Goal: Transaction & Acquisition: Purchase product/service

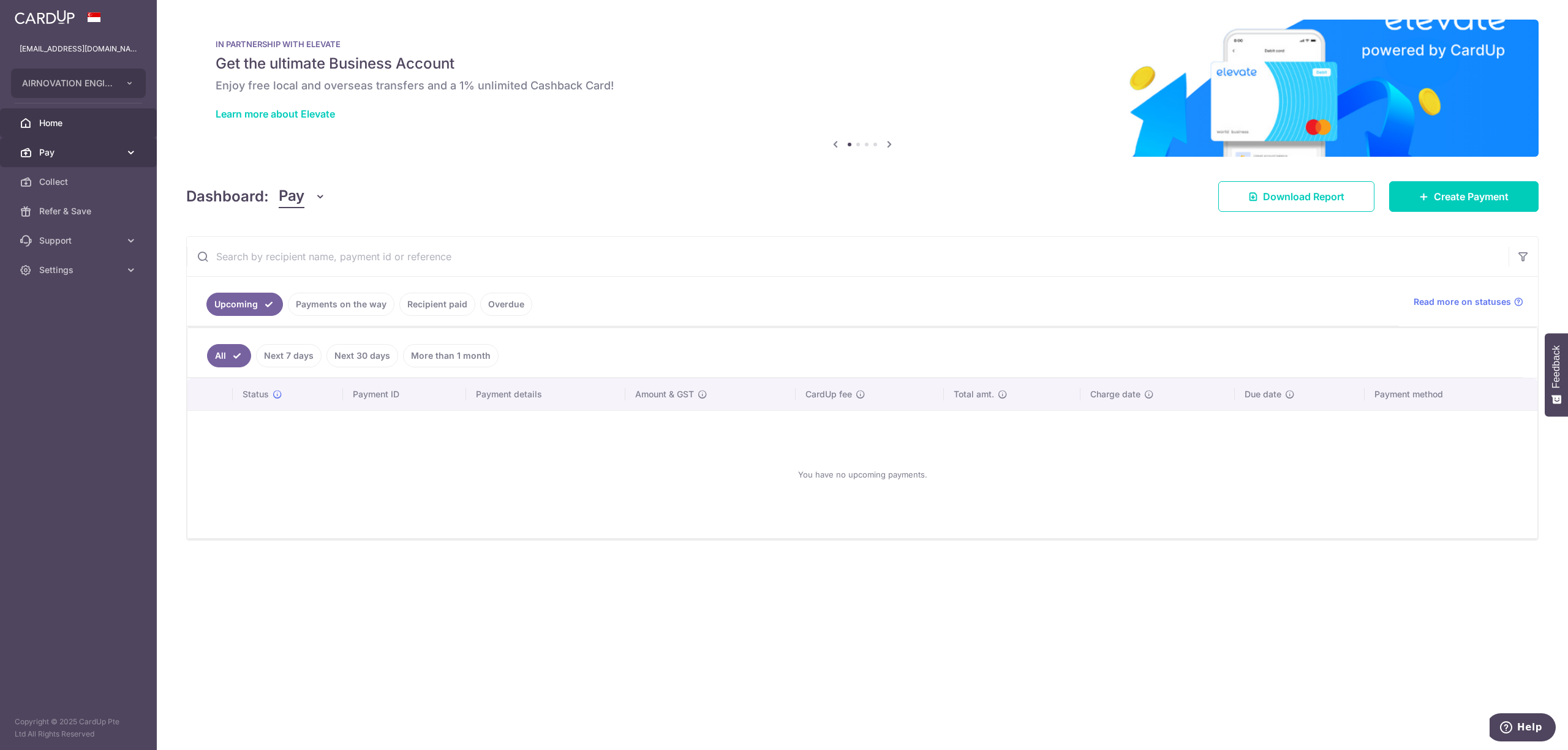
click at [124, 150] on link "Pay" at bounding box center [78, 153] width 157 height 29
click at [80, 180] on span "Payments" at bounding box center [79, 181] width 80 height 12
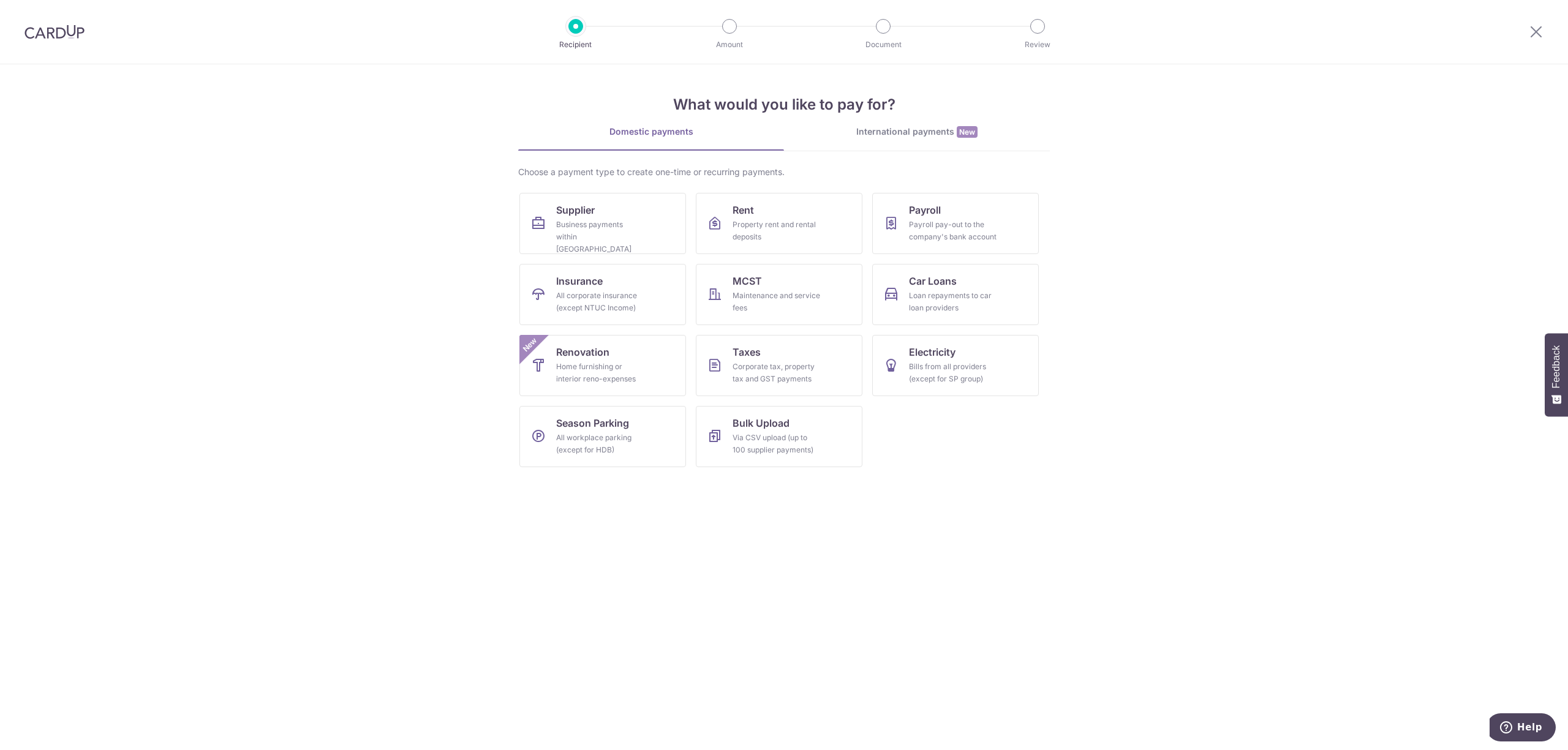
click at [919, 130] on div "International payments New" at bounding box center [917, 132] width 266 height 13
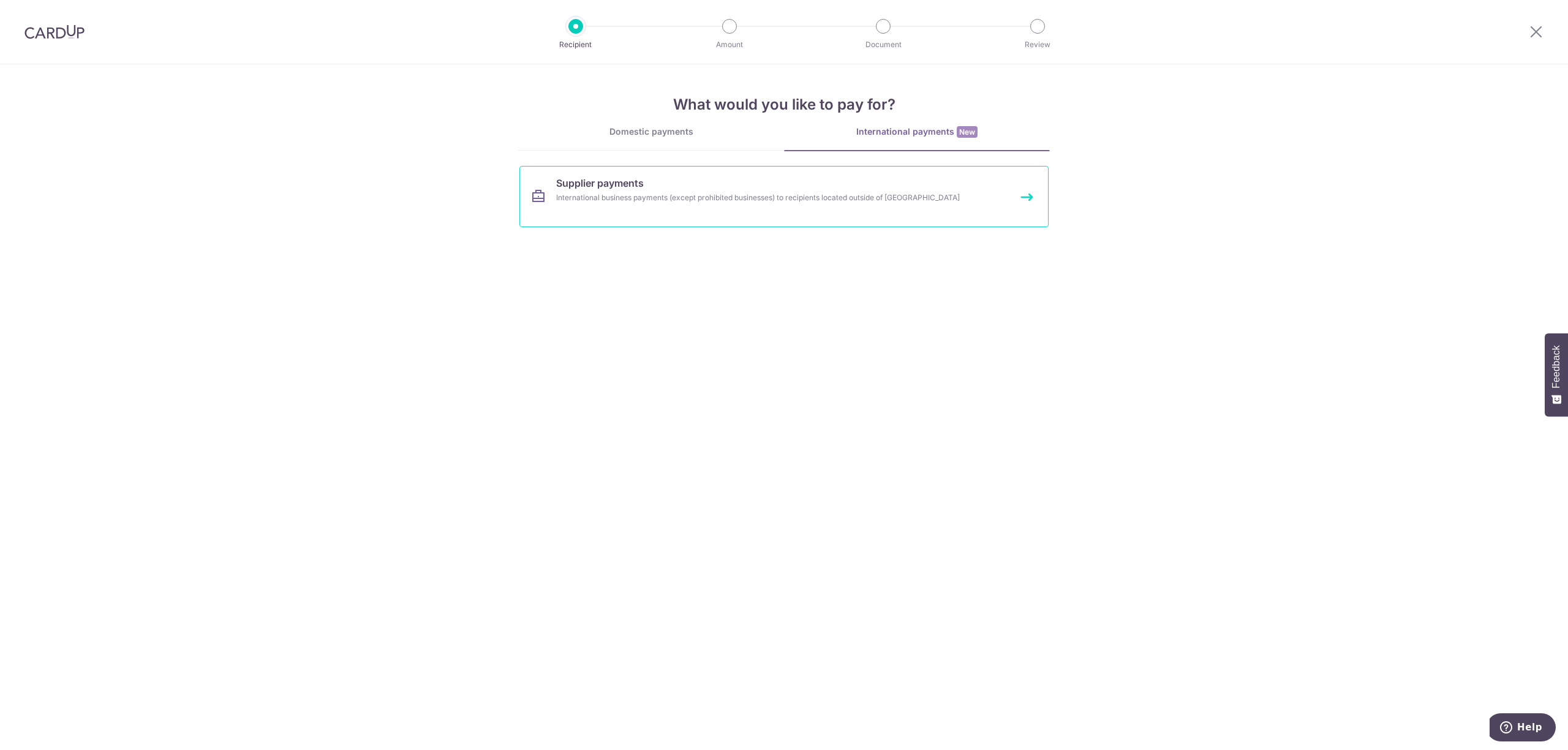
click at [931, 192] on div "International business payments (except prohibited businesses) to recipients lo…" at bounding box center [767, 197] width 423 height 12
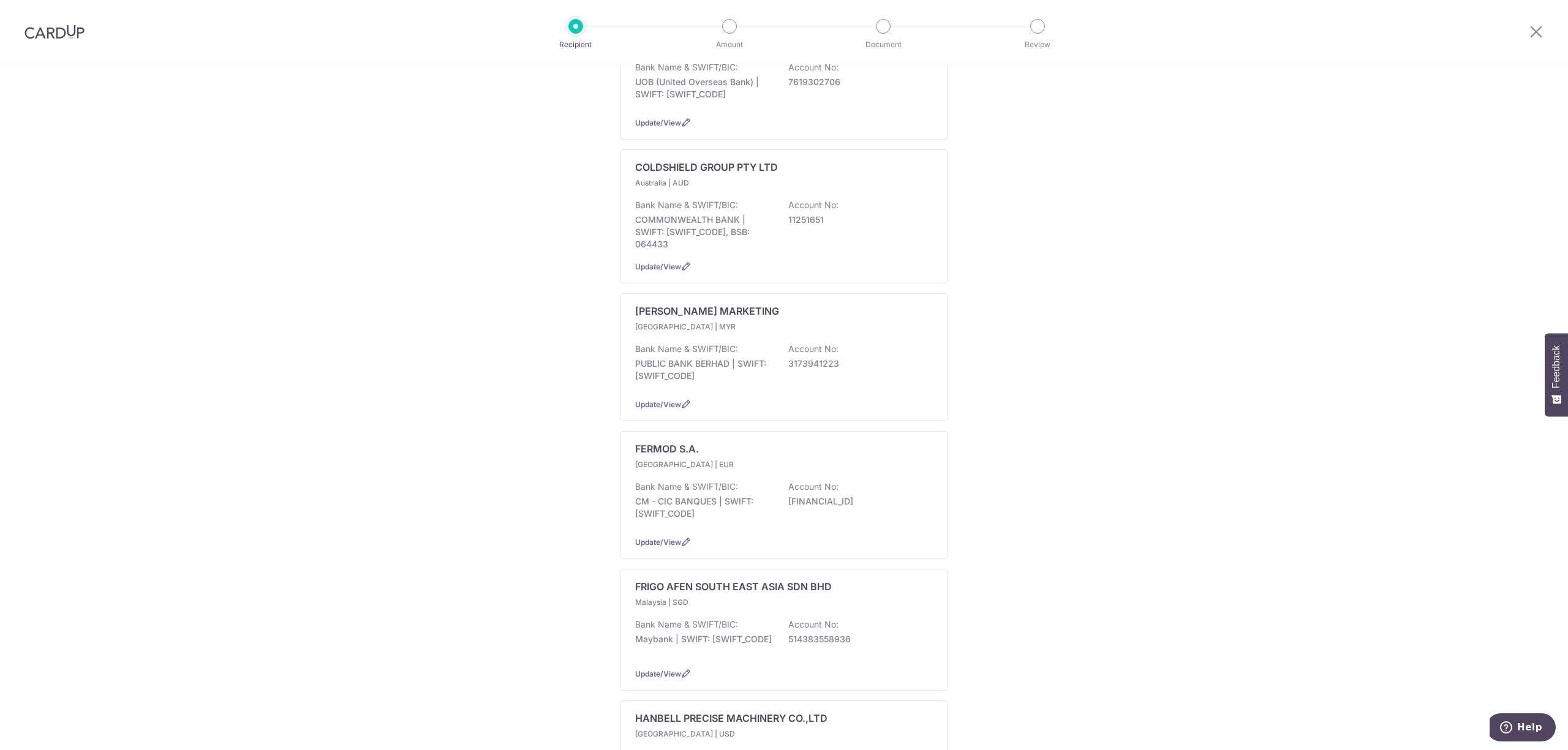
scroll to position [898, 0]
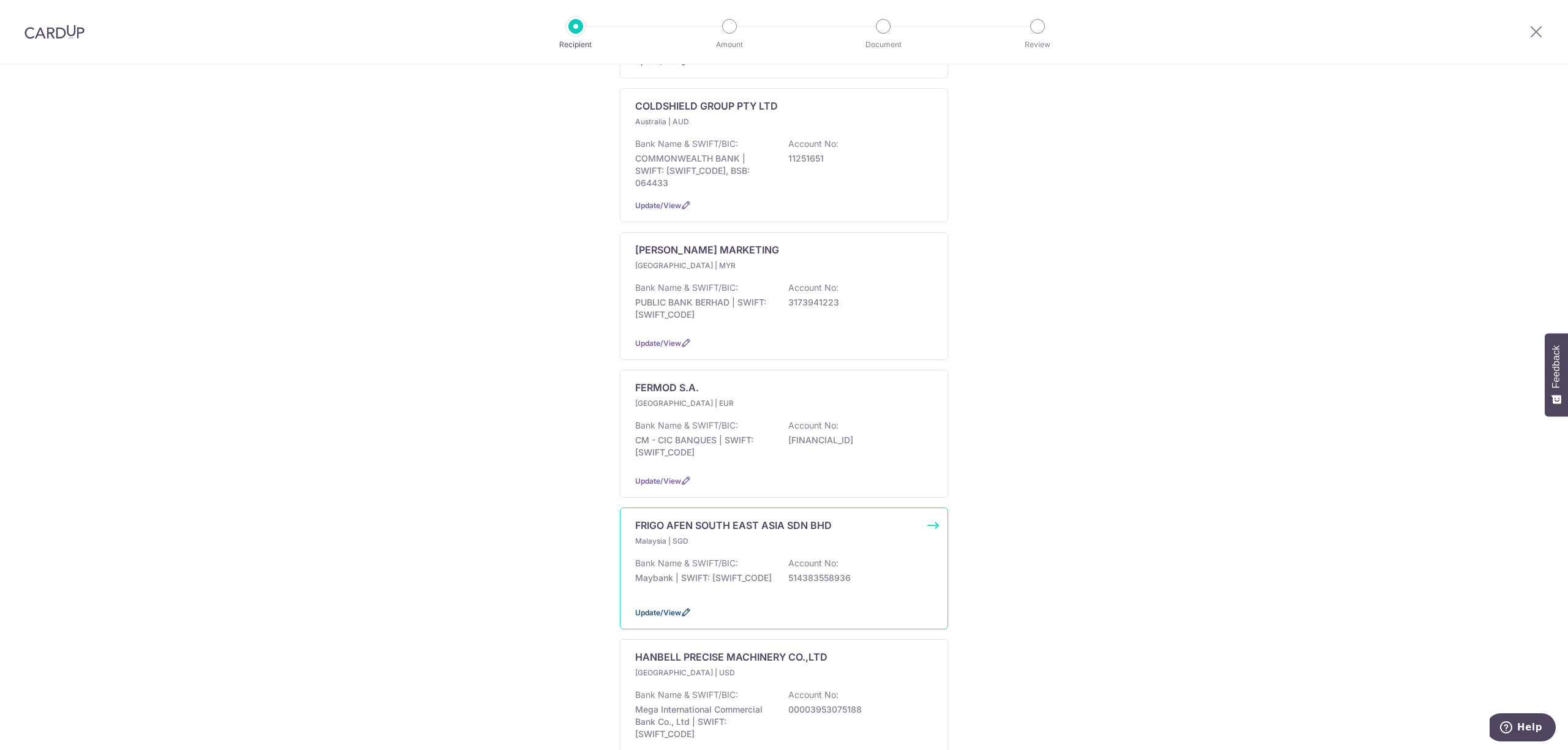
click at [682, 607] on icon at bounding box center [686, 612] width 10 height 10
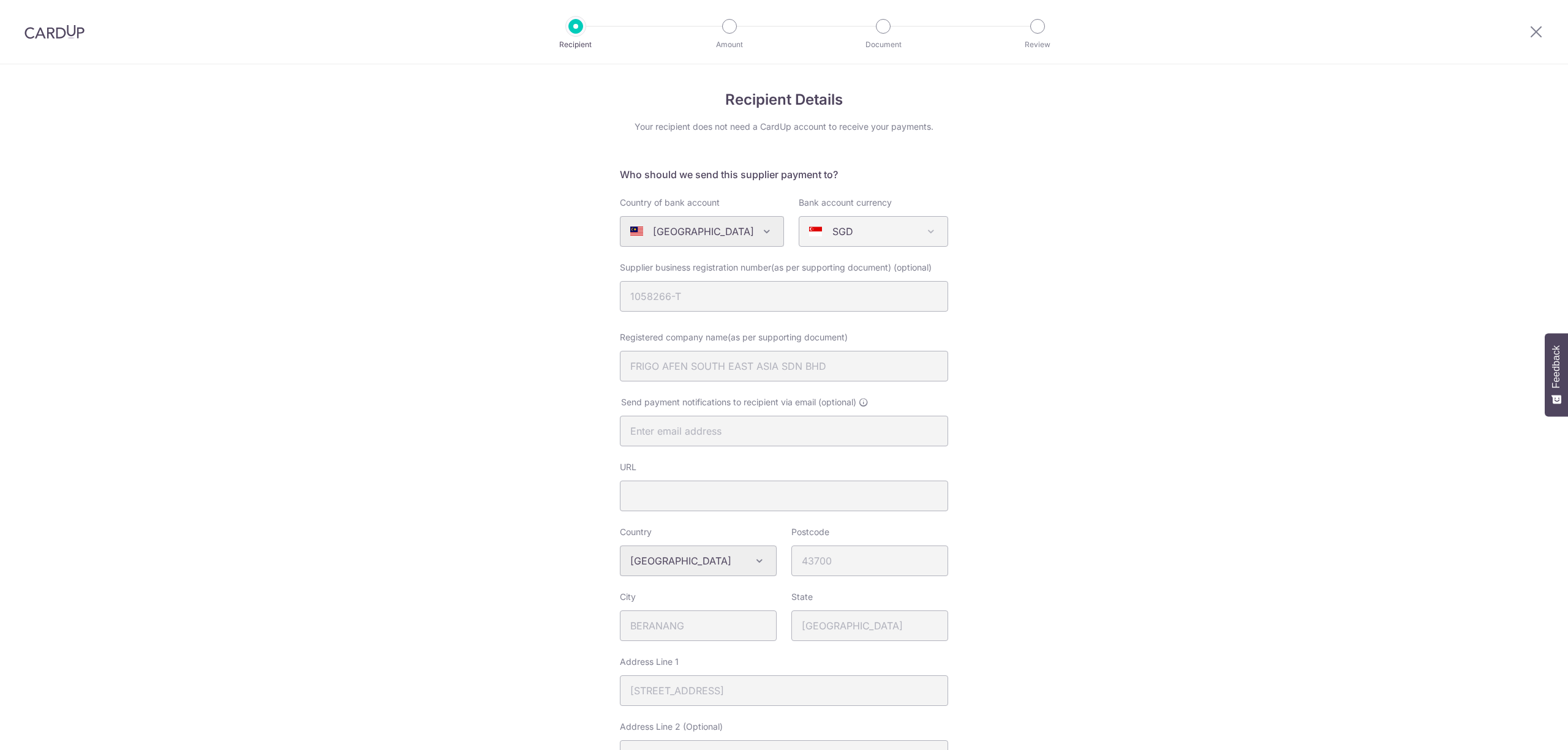
select select "44"
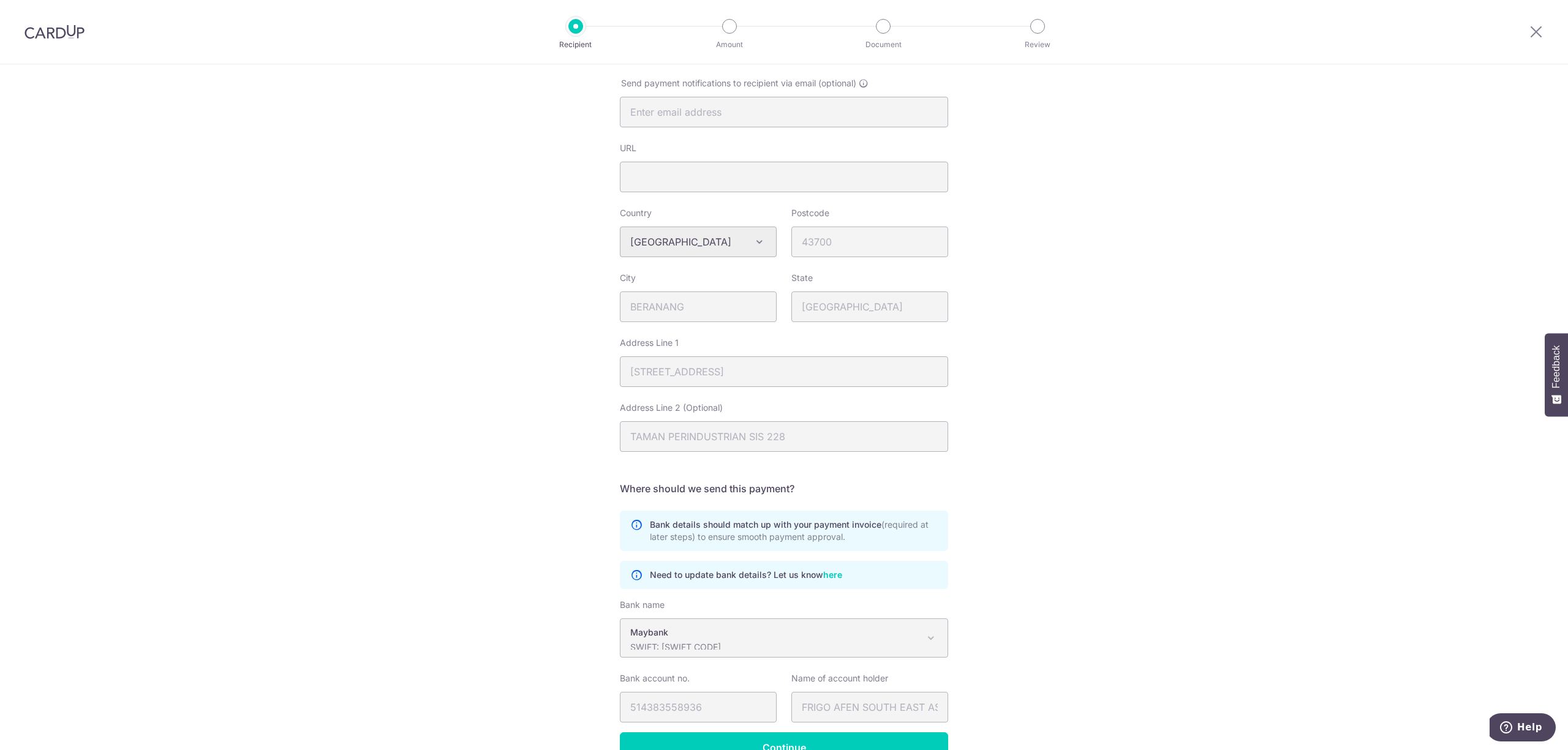
scroll to position [390, 0]
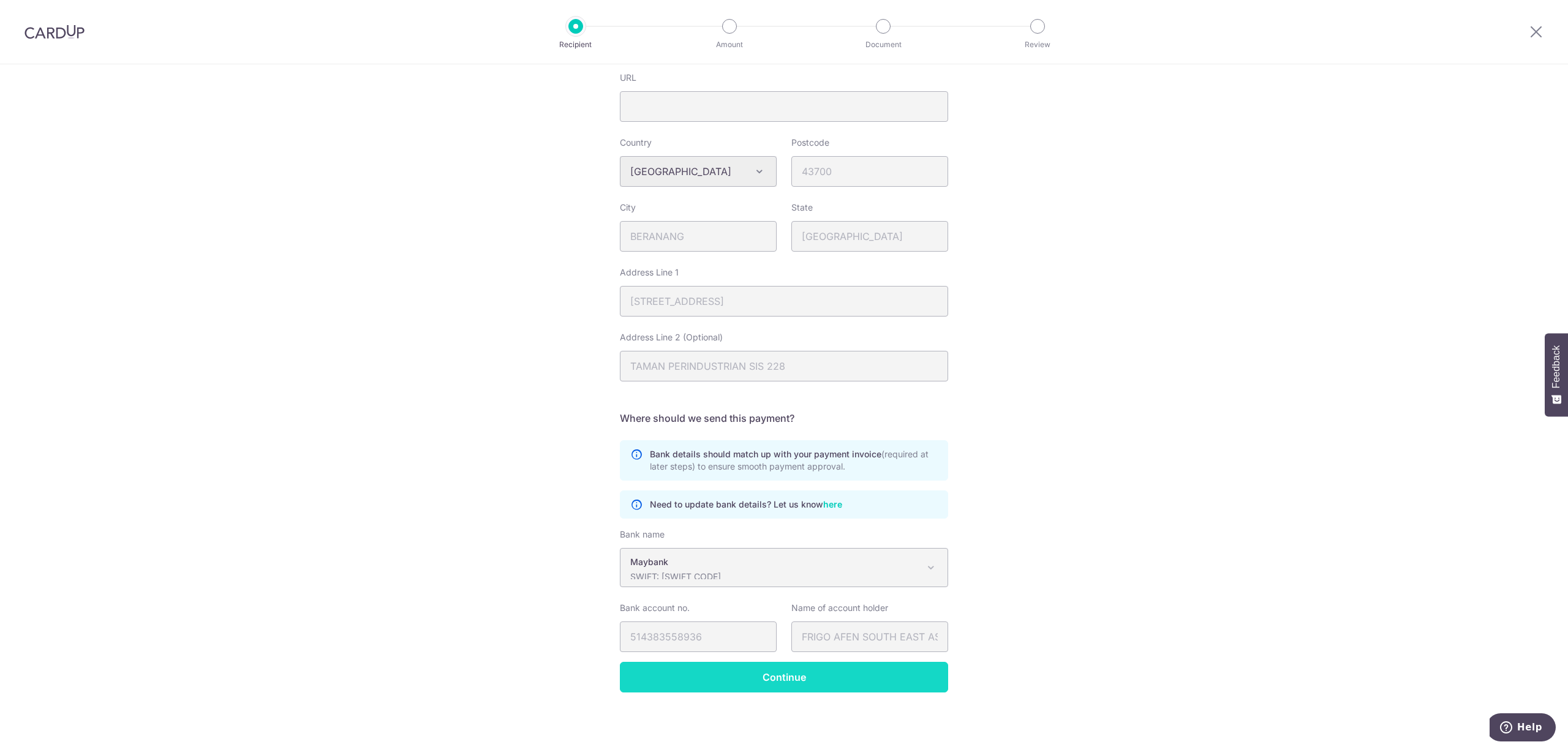
click at [799, 681] on input "Continue" at bounding box center [784, 678] width 328 height 31
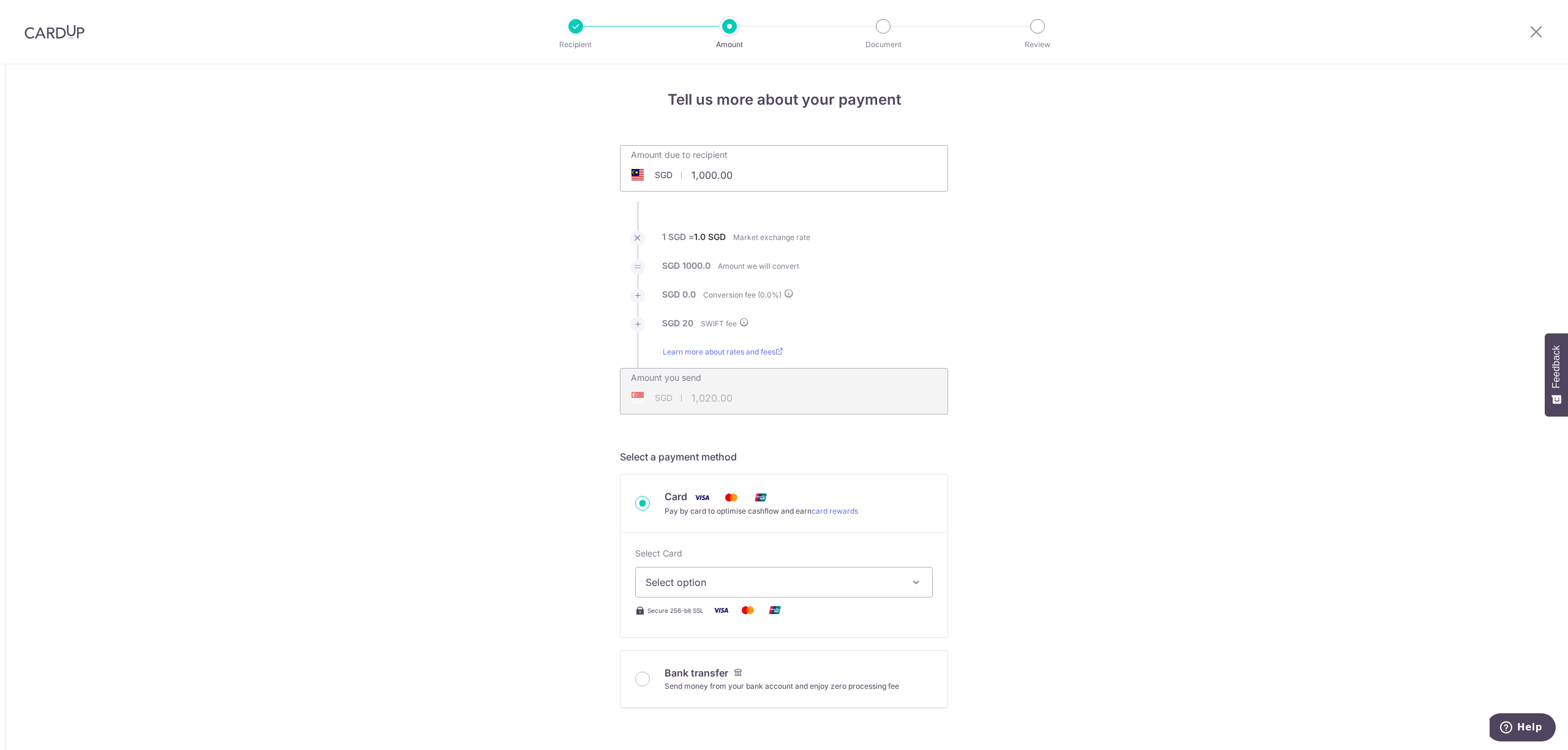
drag, startPoint x: 725, startPoint y: 170, endPoint x: 466, endPoint y: 189, distance: 259.7
click at [620, 160] on div "Amount due to recipient SGD 1,000.00 1000" at bounding box center [784, 168] width 328 height 46
type input "458.29"
type input "478.29"
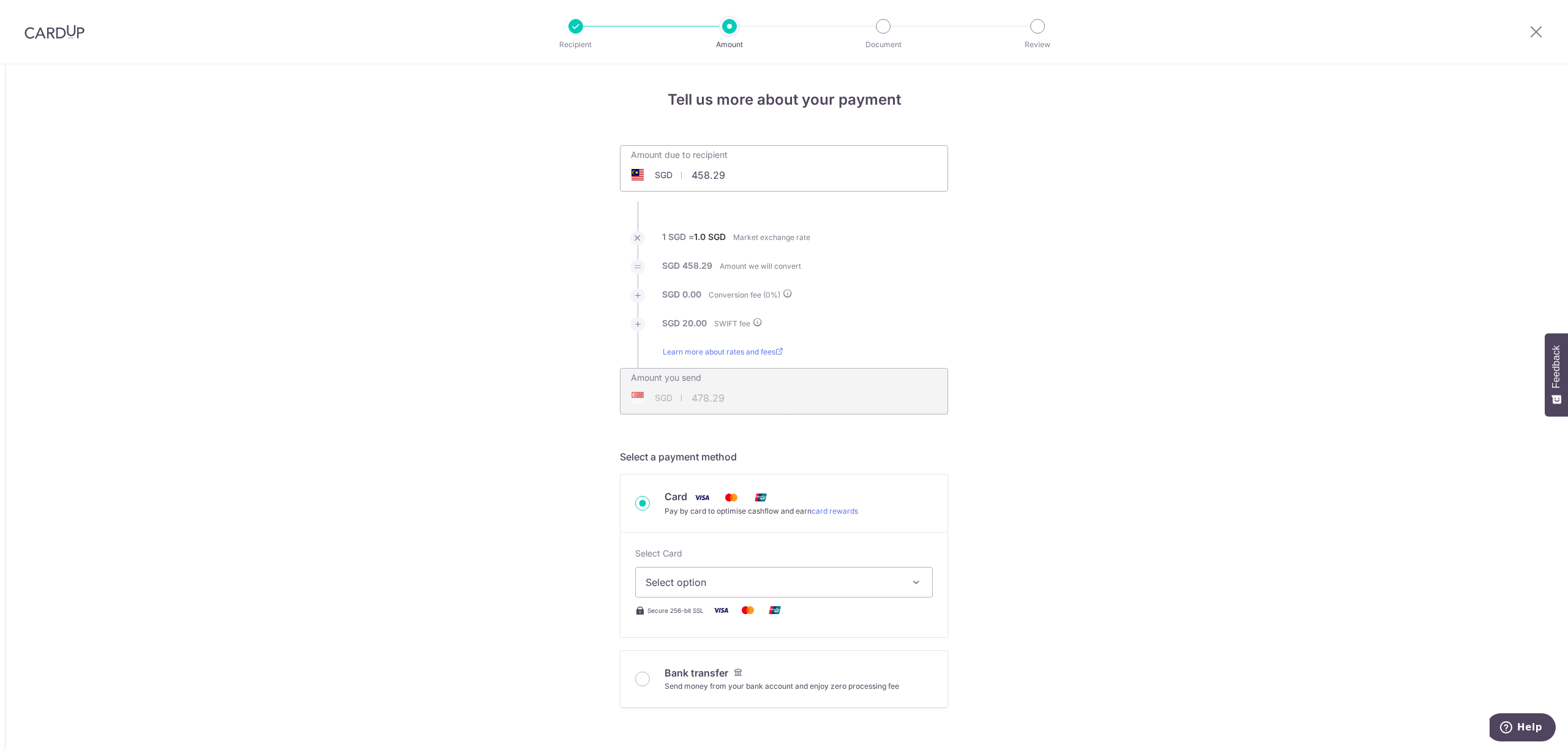
click at [742, 579] on span "Select option" at bounding box center [772, 583] width 254 height 15
click at [637, 503] on input "Card Pay by card to optimise cashflow and earn card rewards" at bounding box center [642, 503] width 15 height 15
click at [637, 574] on input "Bank transfer Send money from your bank account and enjoy zero processing fee" at bounding box center [642, 574] width 15 height 15
radio input "true"
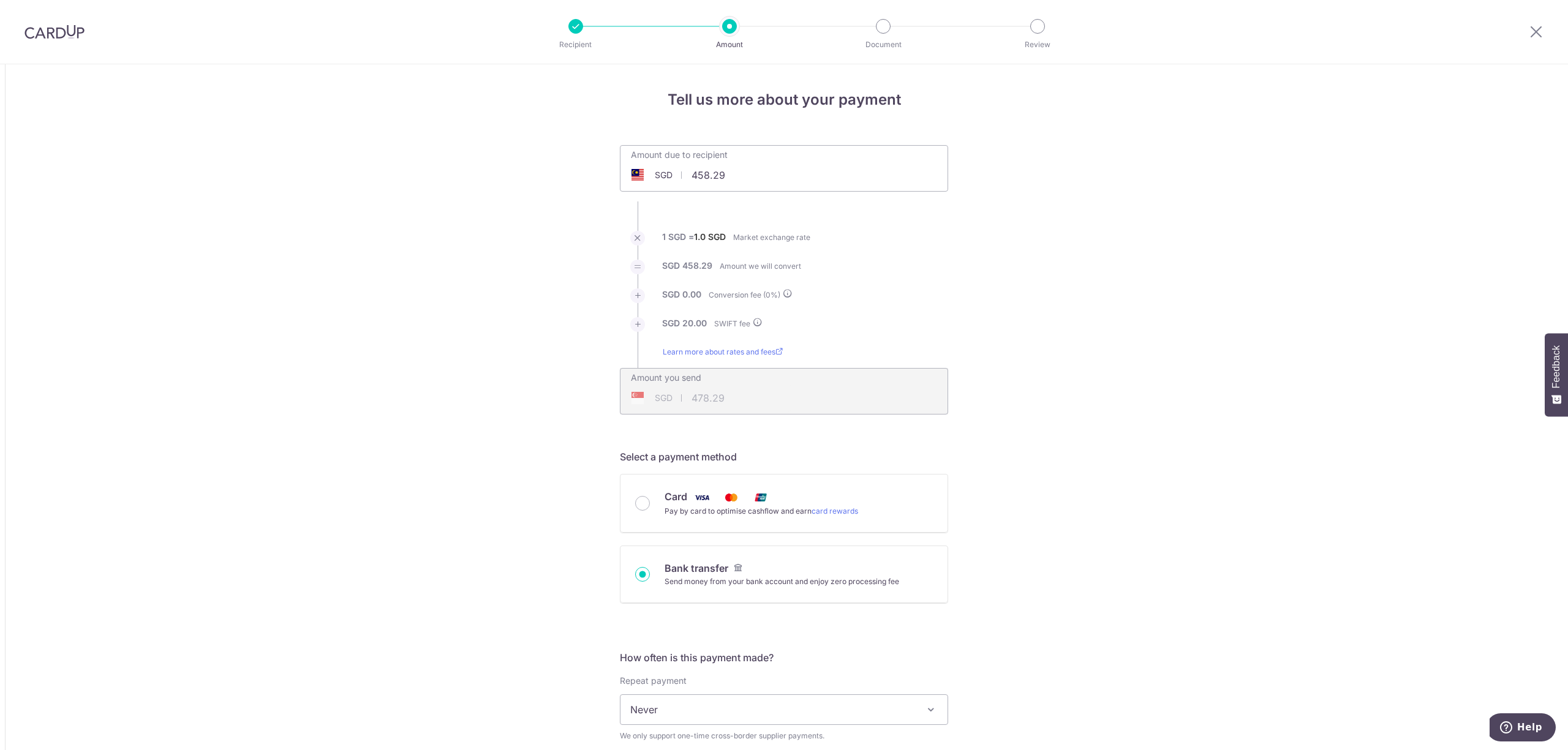
type input "458.29"
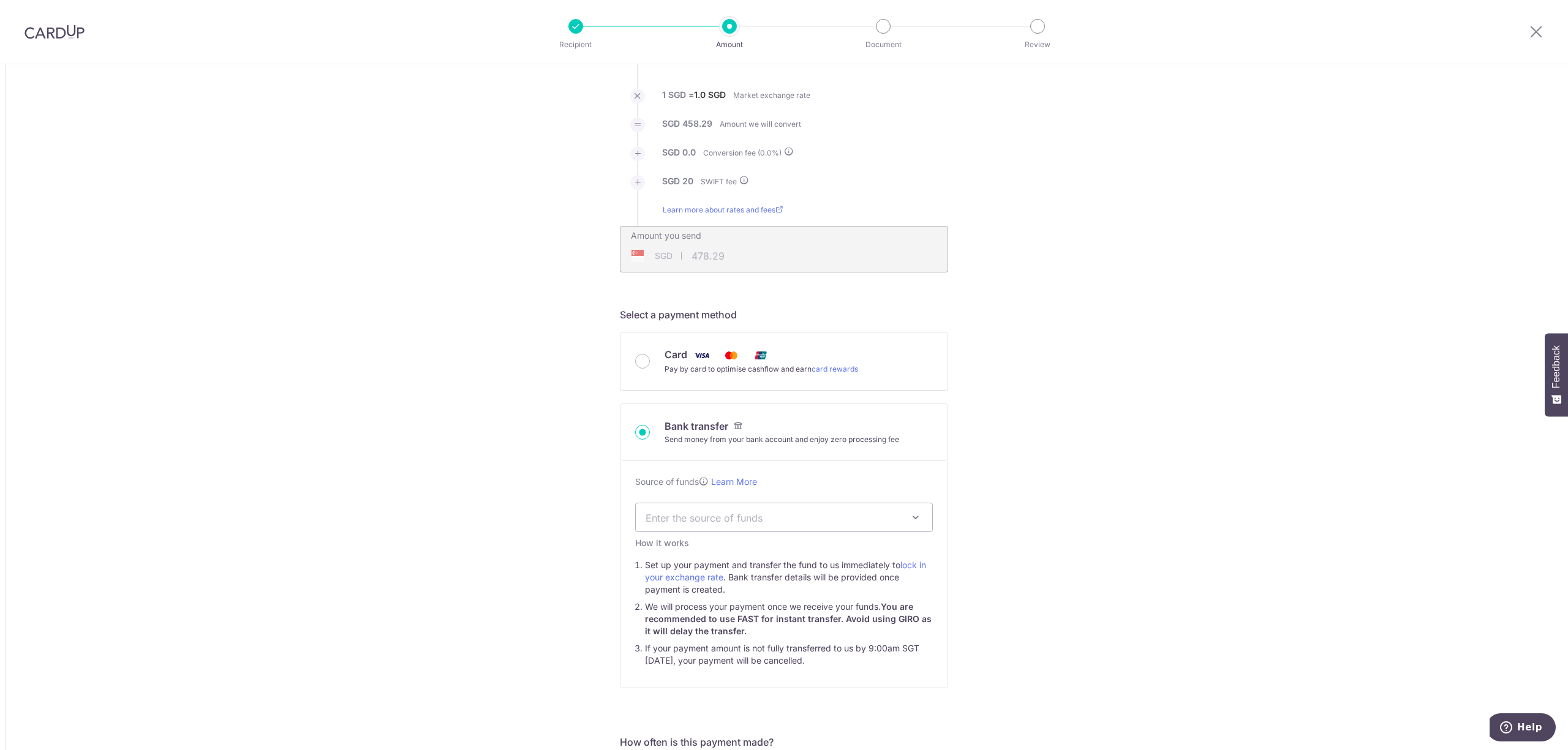
scroll to position [163, 0]
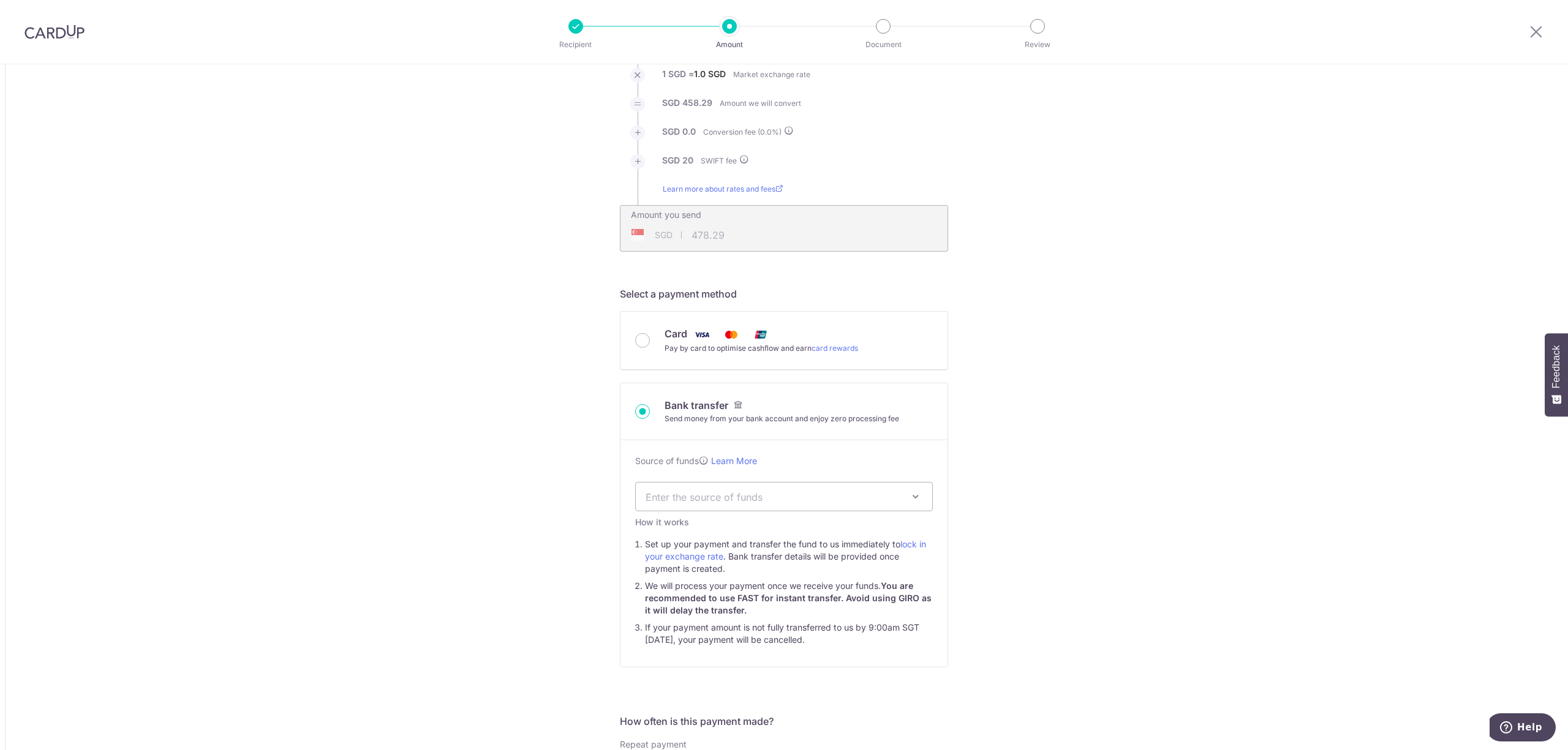
click at [843, 502] on span "Enter the source of funds" at bounding box center [774, 496] width 257 height 14
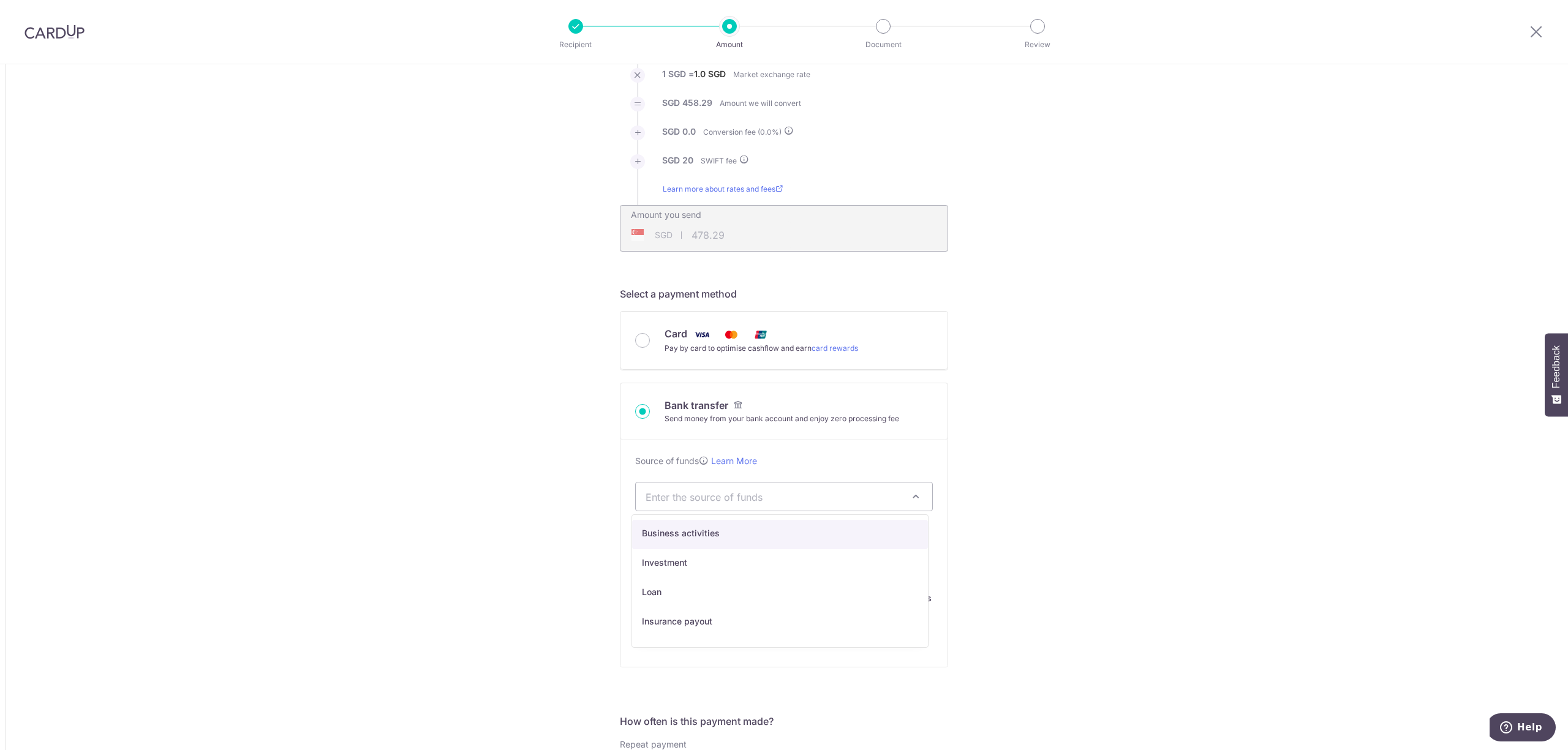
select select "1"
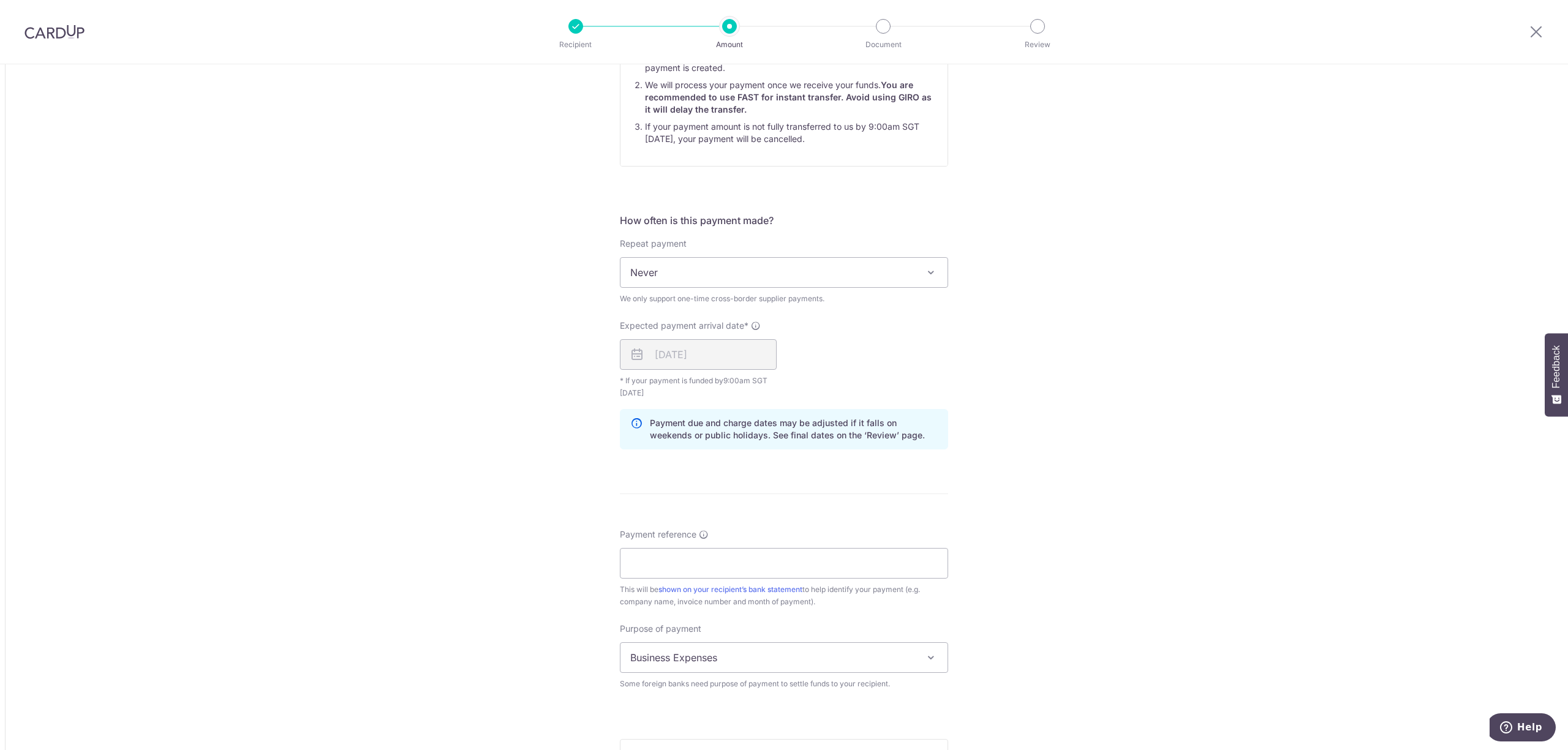
scroll to position [735, 0]
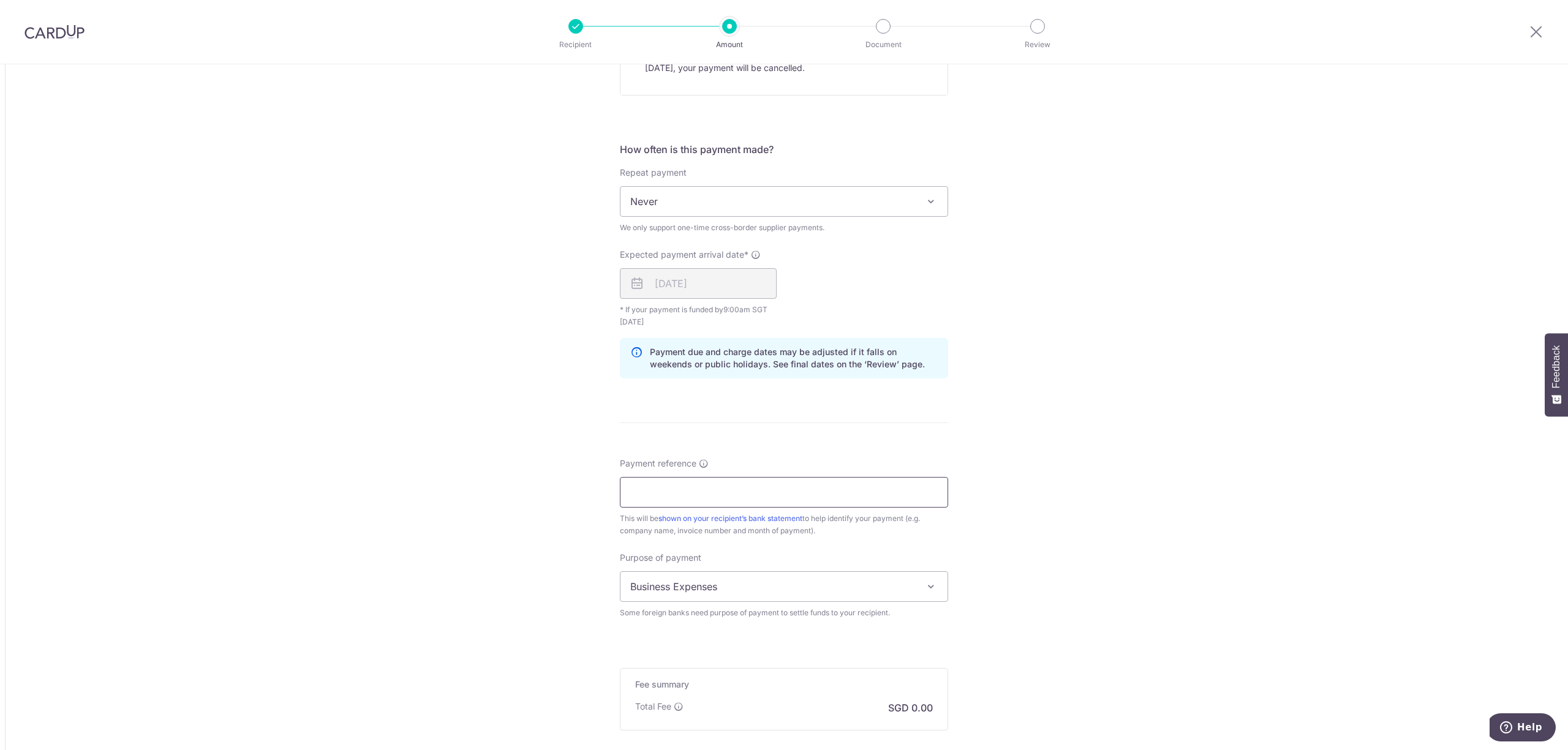
click at [699, 493] on input "Payment reference" at bounding box center [784, 492] width 328 height 31
type input "AIRNOVATION INV 5796-15434"
click at [1140, 527] on div "Tell us more about your payment Amount due to recipient SGD 458.29 458.29 1 SGD…" at bounding box center [784, 108] width 1568 height 1558
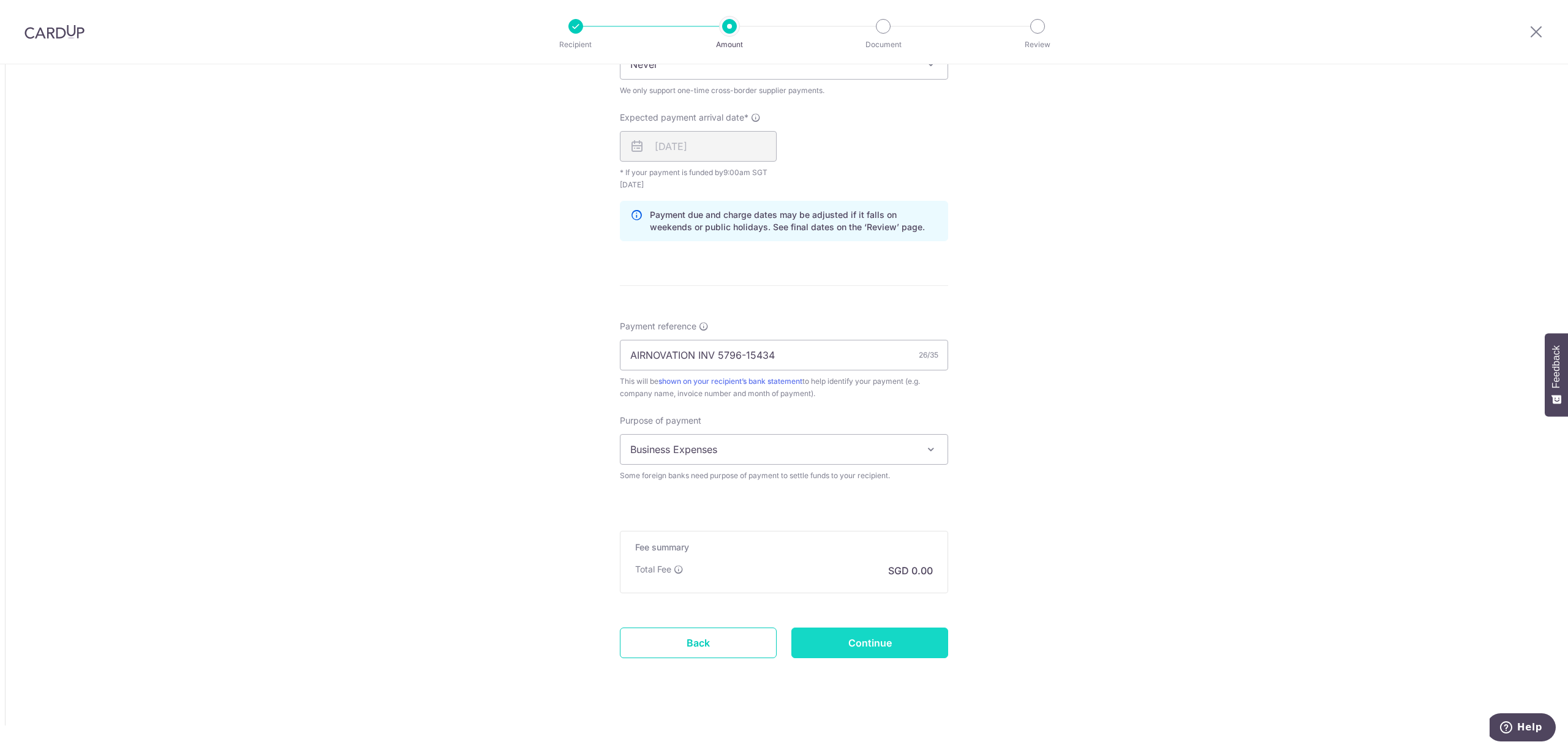
click at [872, 639] on input "Continue" at bounding box center [870, 643] width 157 height 31
type input "Create Schedule"
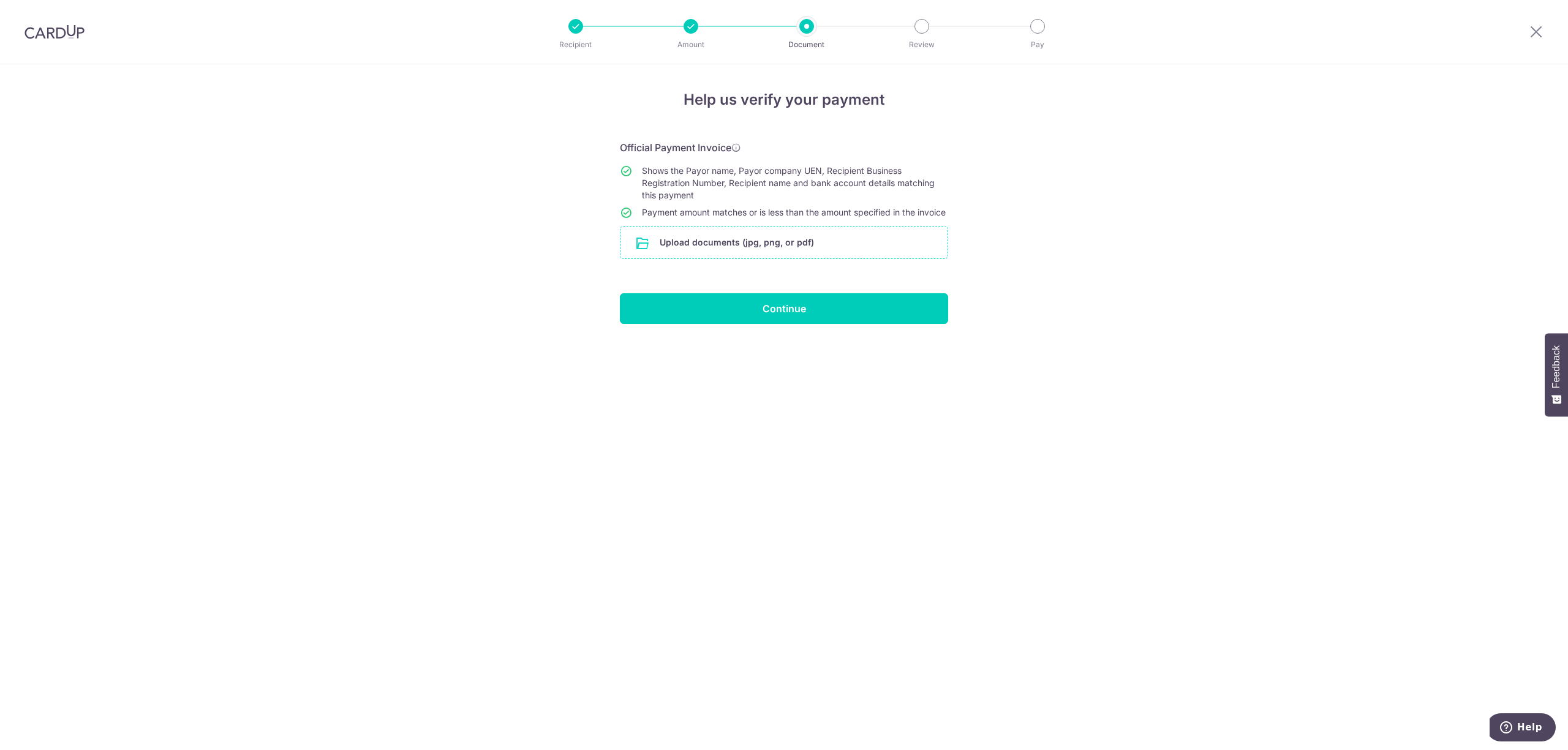
click at [720, 255] on input "file" at bounding box center [784, 242] width 327 height 32
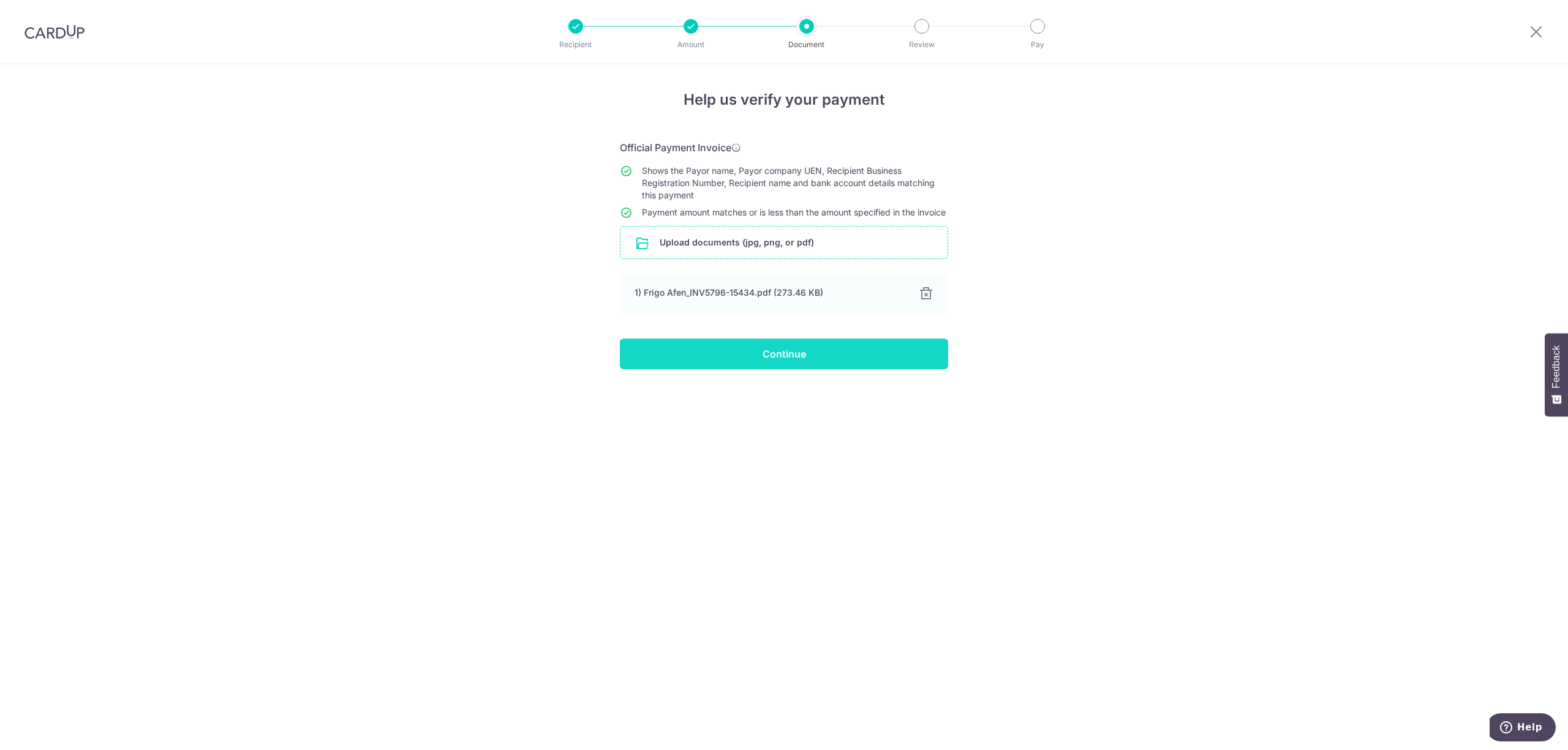
click at [775, 366] on input "Continue" at bounding box center [784, 354] width 328 height 31
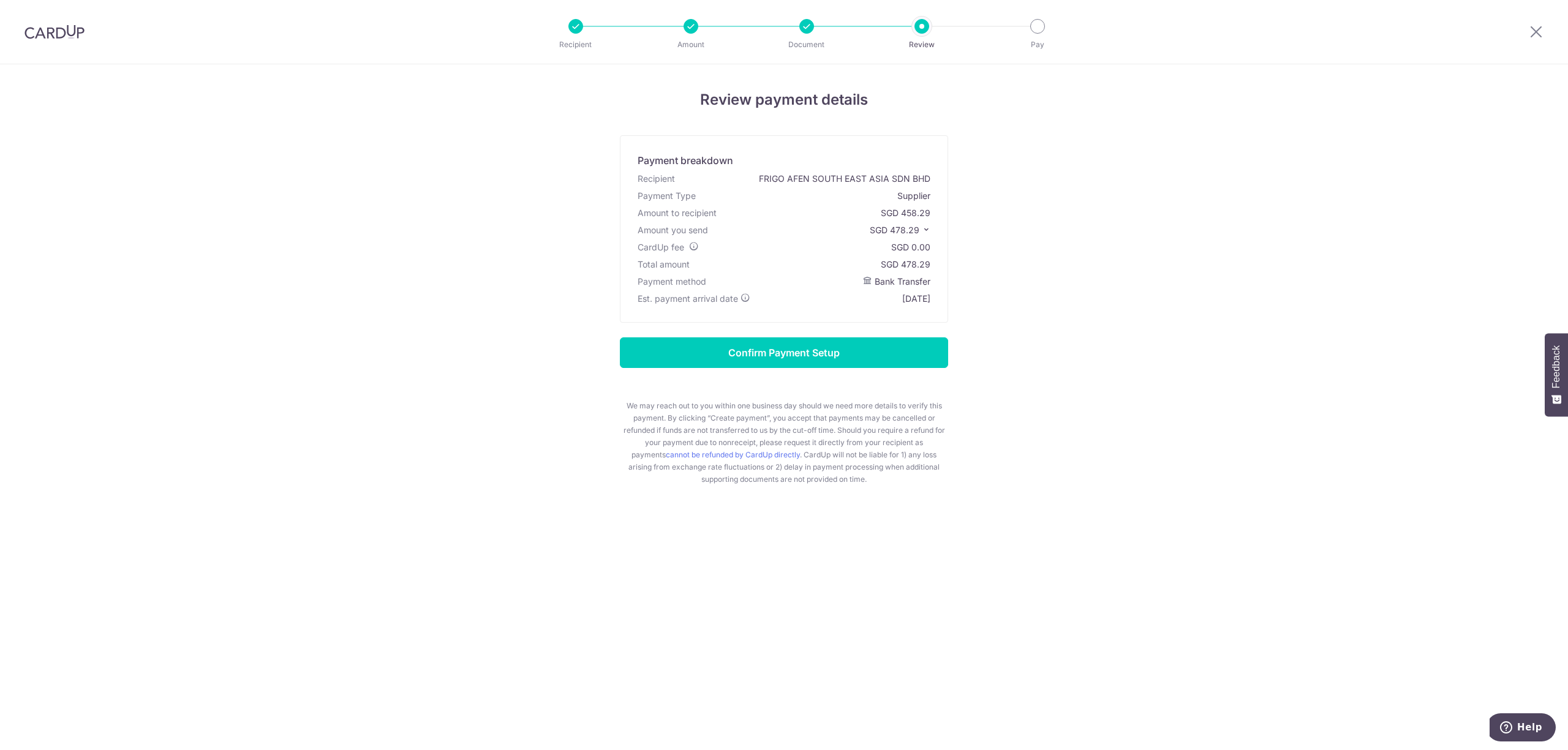
click at [927, 229] on icon at bounding box center [926, 229] width 9 height 9
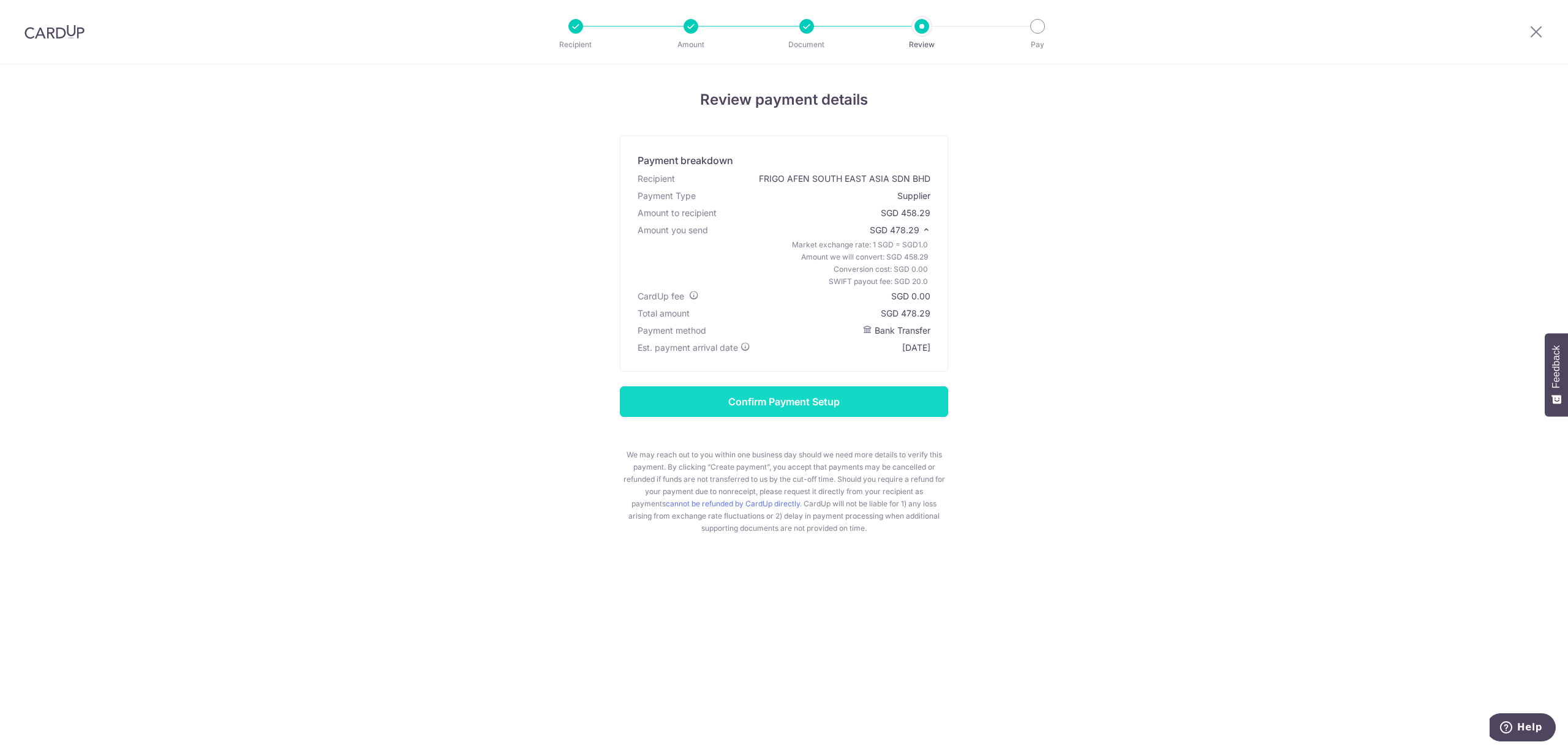
click at [812, 403] on input "Confirm Payment Setup" at bounding box center [784, 401] width 328 height 31
click at [812, 403] on form "Confirm Payment Setup We may reach out to you within one business day should we…" at bounding box center [784, 460] width 717 height 148
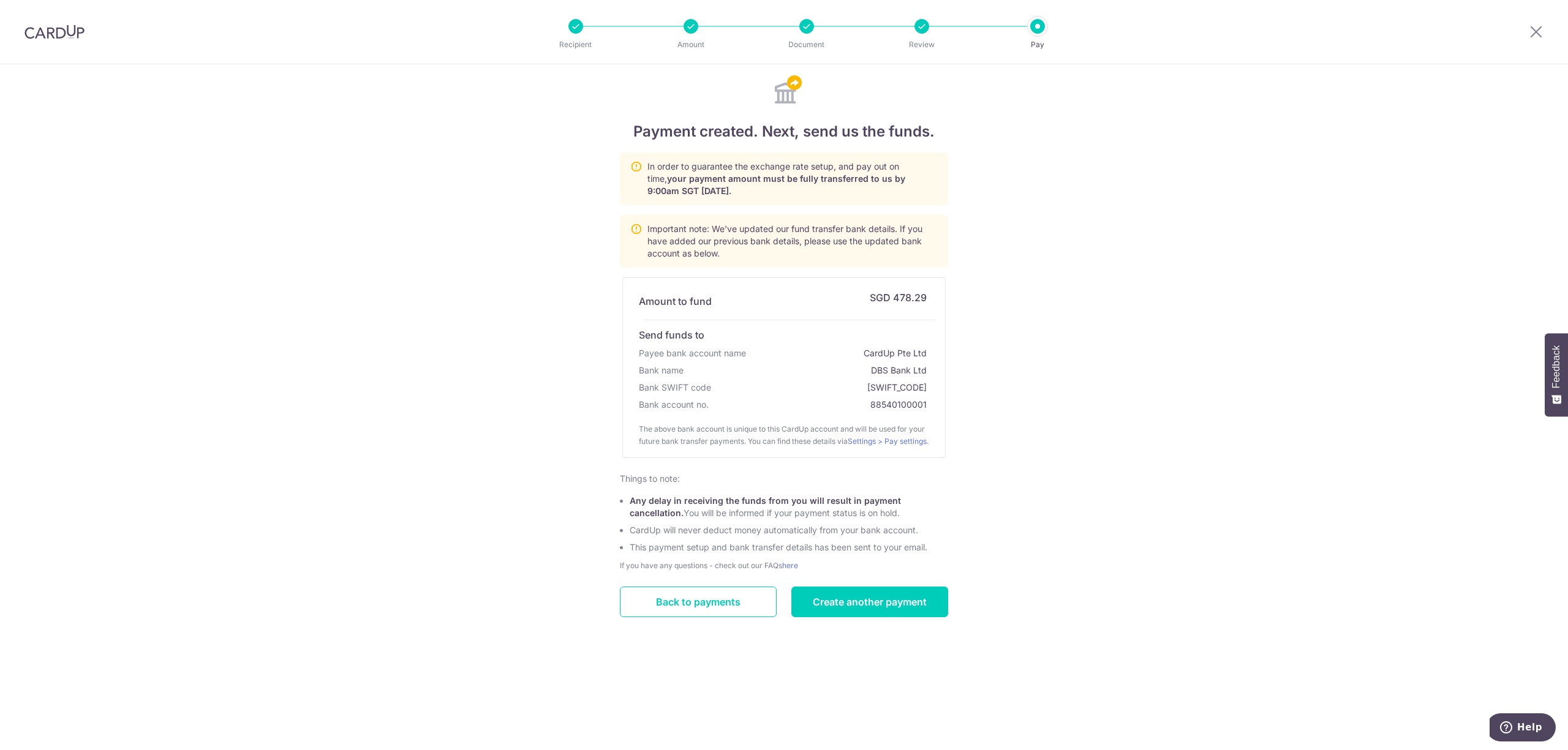
click at [341, 475] on div "Payment created. Next, send us the funds. In order to guarantee the exchange ra…" at bounding box center [784, 407] width 1568 height 686
